Goal: Transaction & Acquisition: Purchase product/service

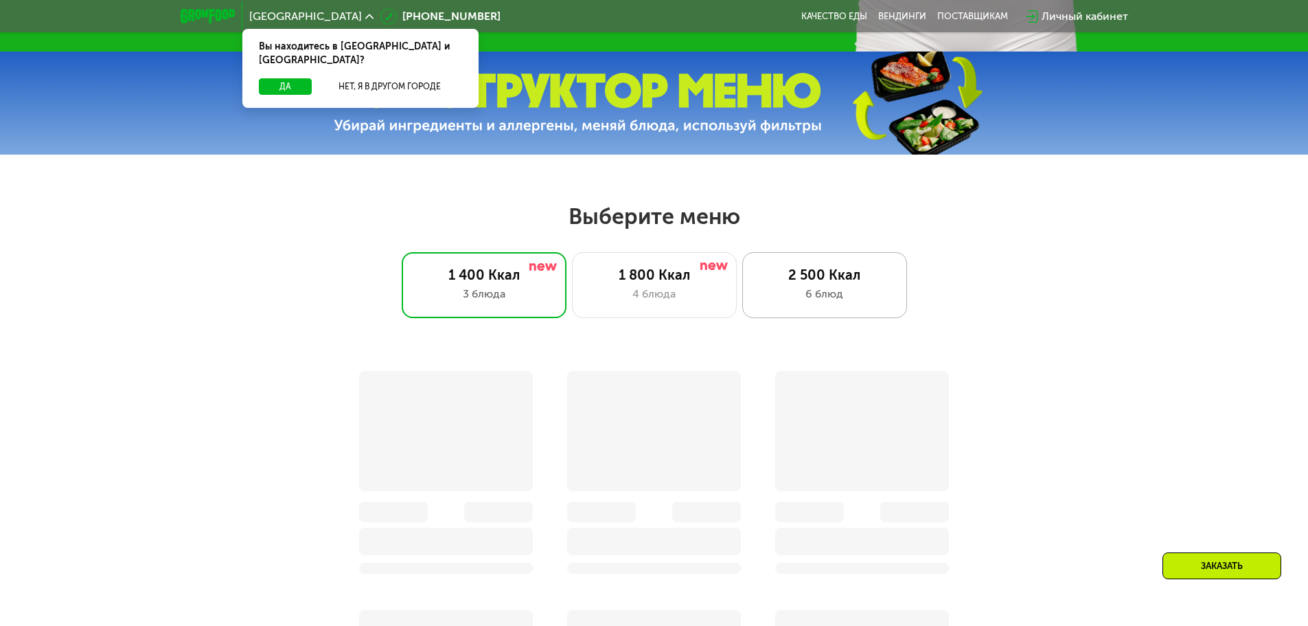
scroll to position [573, 0]
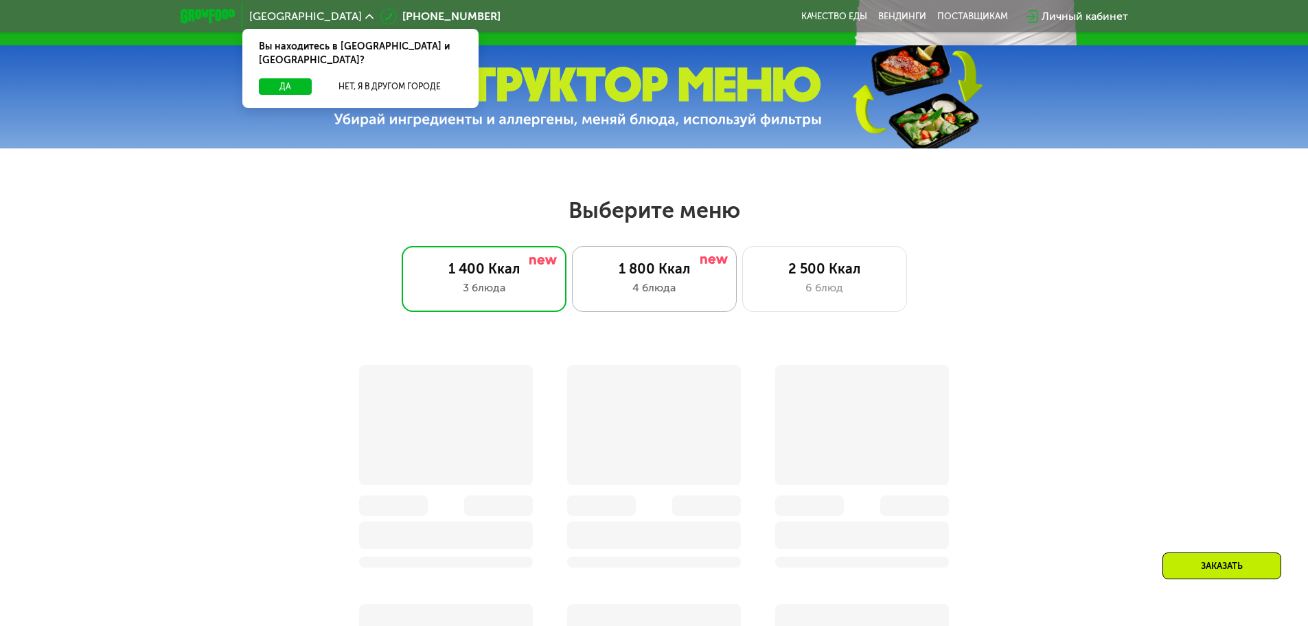
click at [692, 276] on div "1 800 Ккал" at bounding box center [655, 268] width 136 height 16
click at [288, 78] on button "Да" at bounding box center [285, 86] width 53 height 16
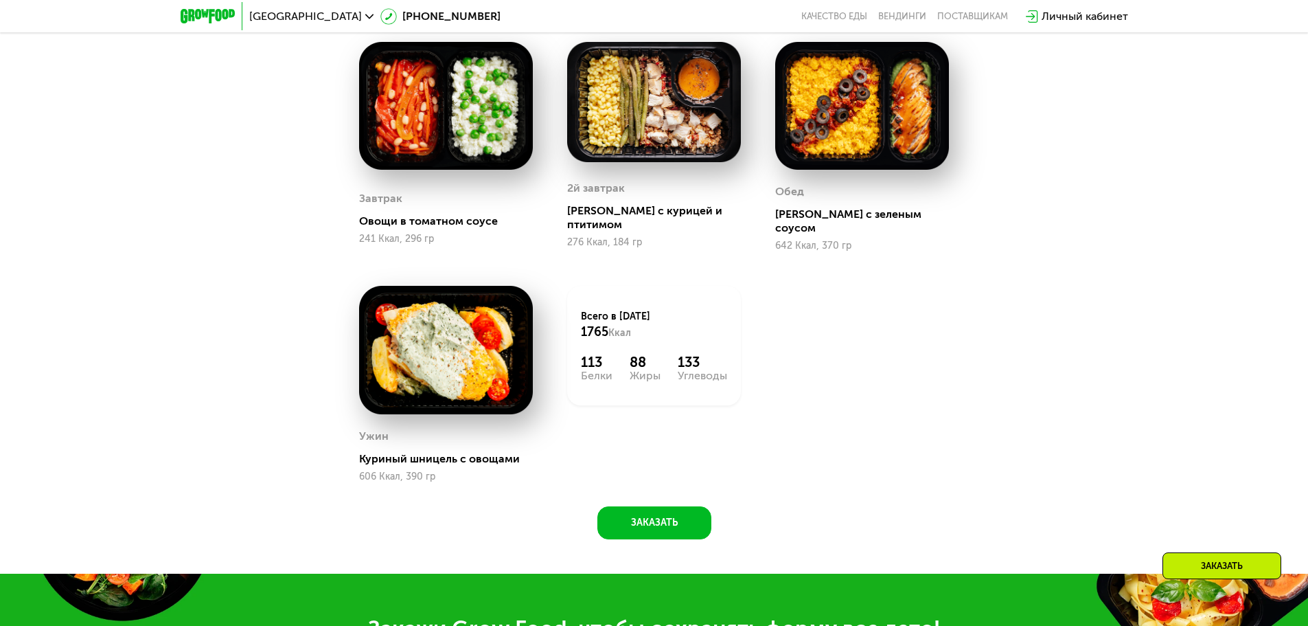
scroll to position [896, 0]
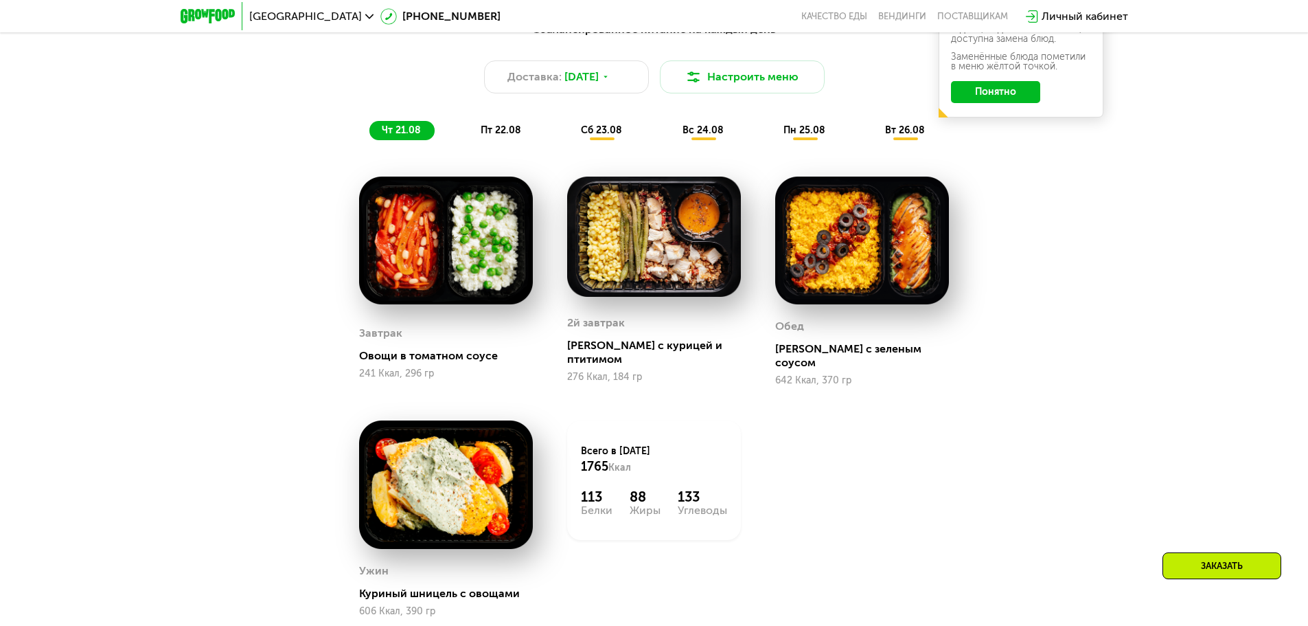
click at [504, 132] on span "пт 22.08" at bounding box center [501, 130] width 41 height 12
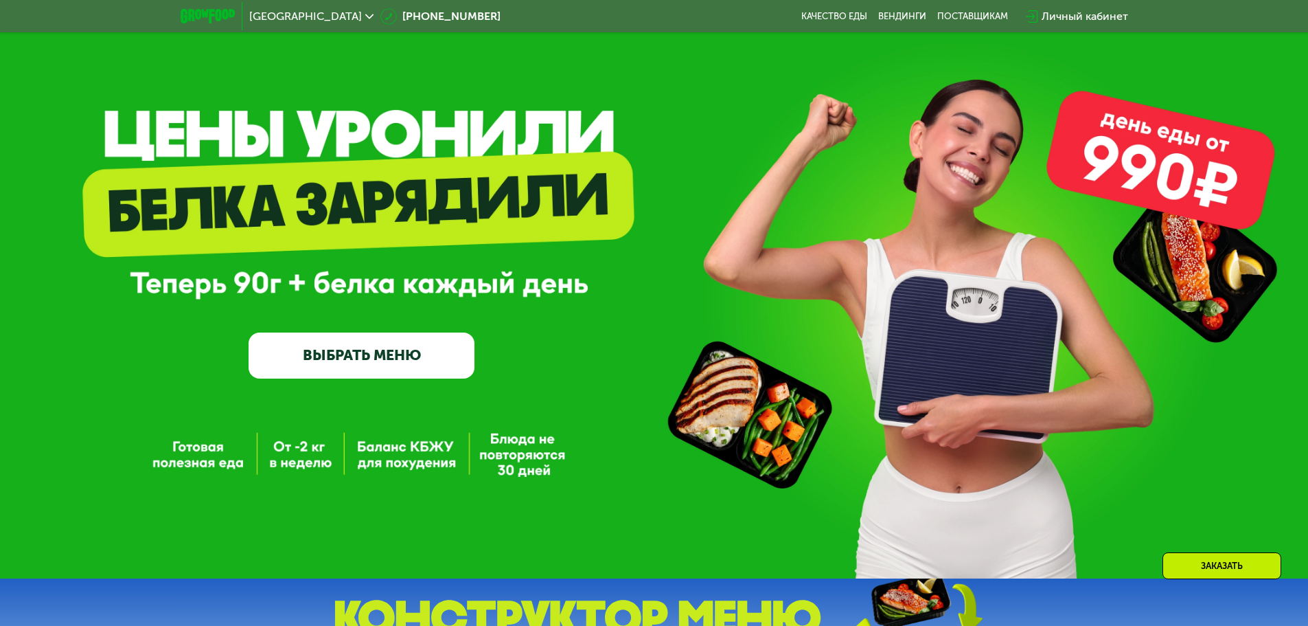
scroll to position [0, 0]
